Goal: Task Accomplishment & Management: Use online tool/utility

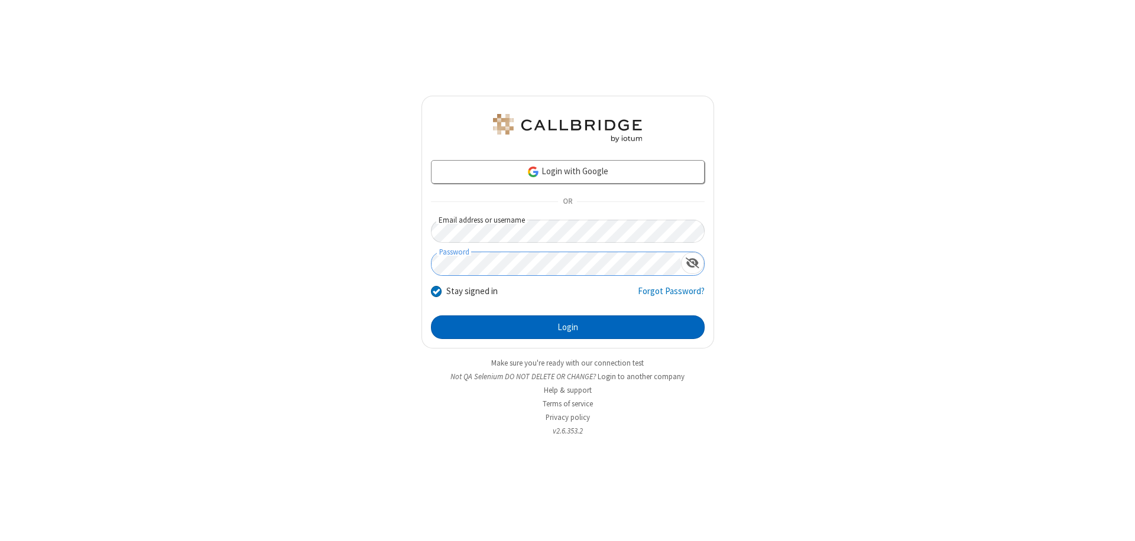
click at [567, 327] on button "Login" at bounding box center [568, 328] width 274 height 24
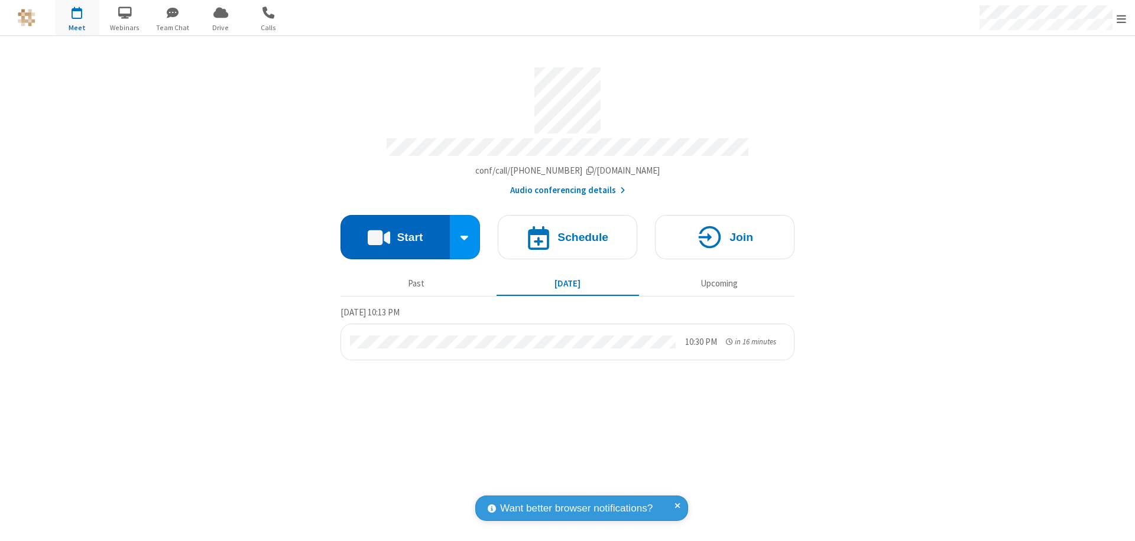
click at [395, 232] on button "Start" at bounding box center [394, 237] width 109 height 44
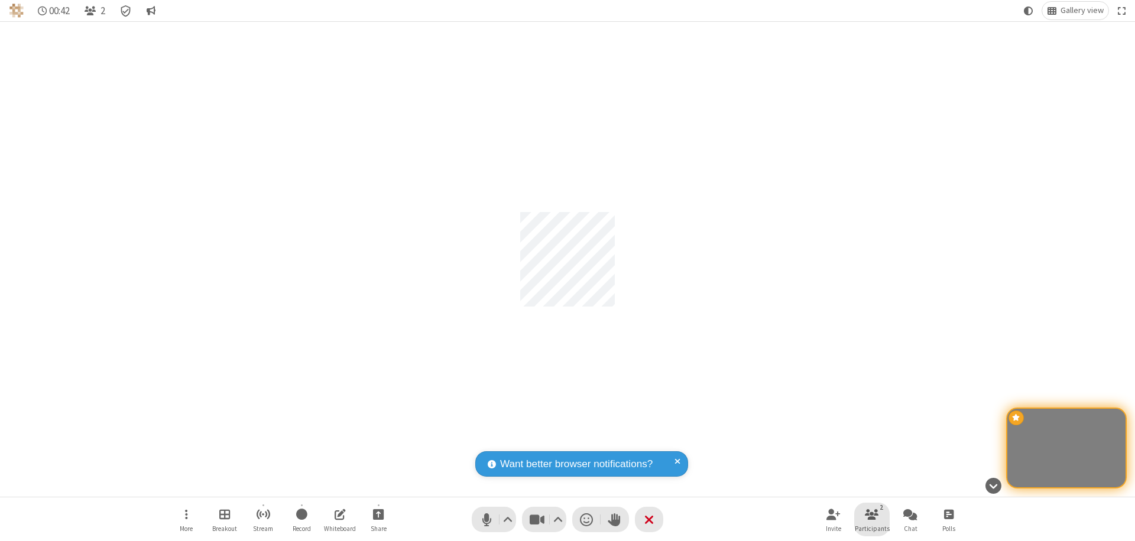
click at [872, 528] on span "Participants" at bounding box center [872, 528] width 35 height 7
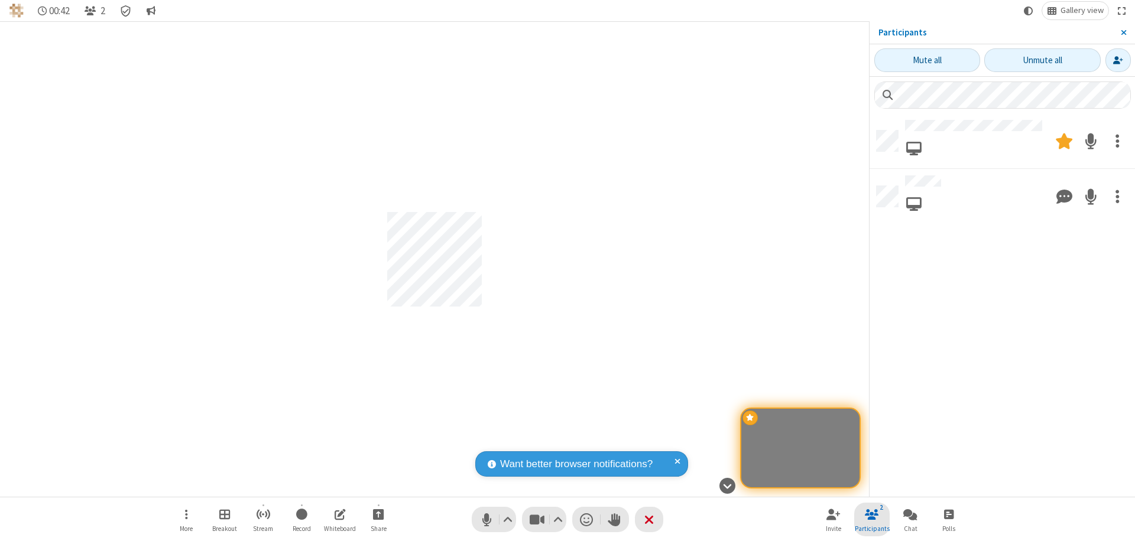
click at [1123, 33] on span "Close sidebar" at bounding box center [1123, 32] width 6 height 9
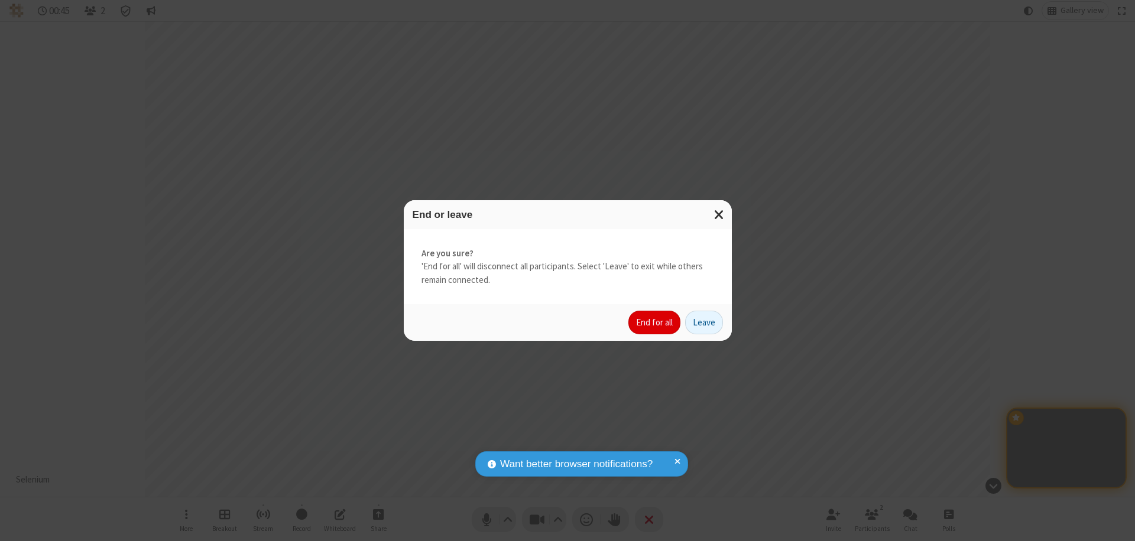
click at [655, 323] on button "End for all" at bounding box center [654, 323] width 52 height 24
